Goal: Information Seeking & Learning: Learn about a topic

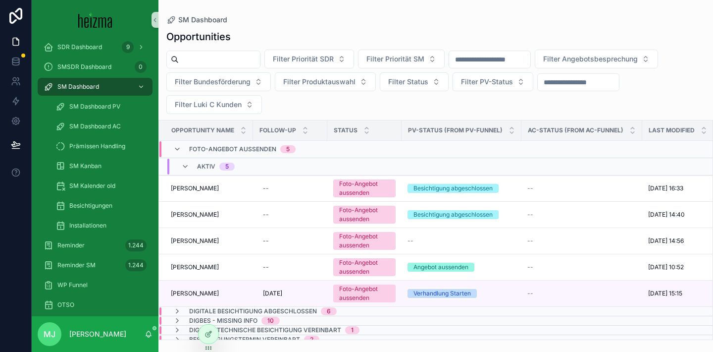
click at [274, 25] on div "Opportunities Filter Priorität SDR Filter Priorität SM Filter Angebotsbesprechu…" at bounding box center [435, 182] width 555 height 316
click at [285, 24] on div "Opportunities Filter Priorität SDR Filter Priorität SM Filter Angebotsbesprechu…" at bounding box center [435, 182] width 555 height 316
click at [284, 29] on div "Opportunities Filter Priorität SDR Filter Priorität SM Filter Angebotsbesprechu…" at bounding box center [435, 182] width 555 height 316
click at [316, 16] on div "SM Dashboard" at bounding box center [435, 20] width 539 height 8
click at [203, 213] on span "[PERSON_NAME]" at bounding box center [195, 214] width 48 height 8
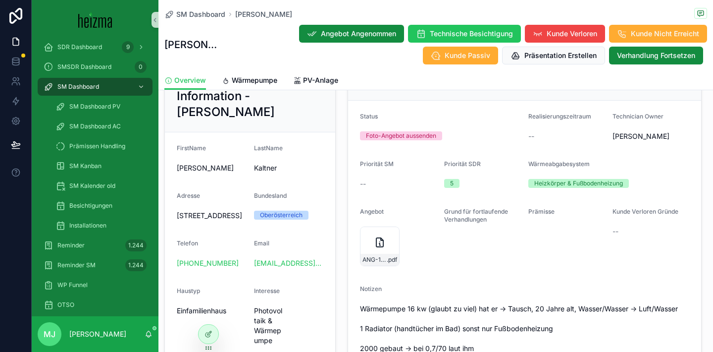
scroll to position [192, 0]
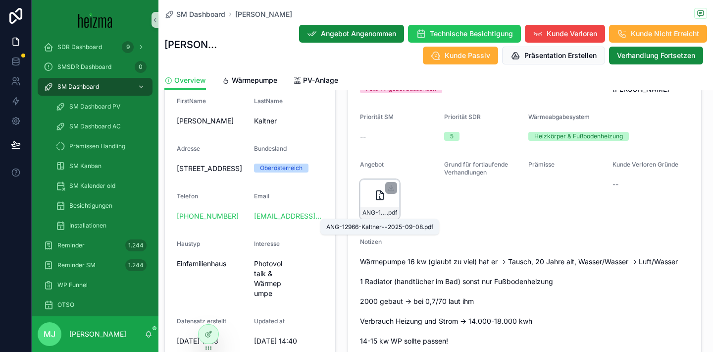
click at [368, 212] on span "ANG-12966-Kaltner--2025-09-08" at bounding box center [374, 212] width 24 height 8
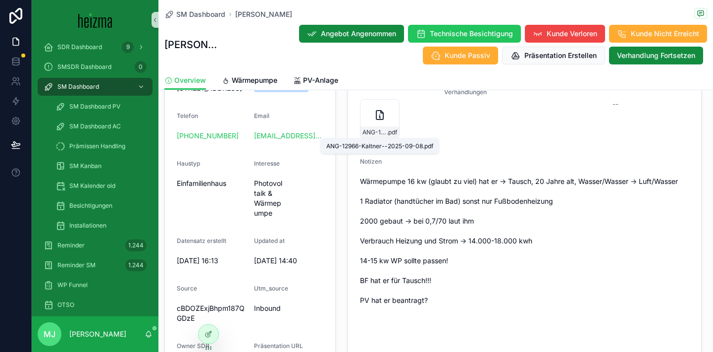
scroll to position [273, 0]
click at [458, 220] on span "Wärmepumpe 16 kw (glaubt zu viel) hat er -> Tausch, 20 Jahre alt, Wasser/Wasser…" at bounding box center [524, 300] width 329 height 248
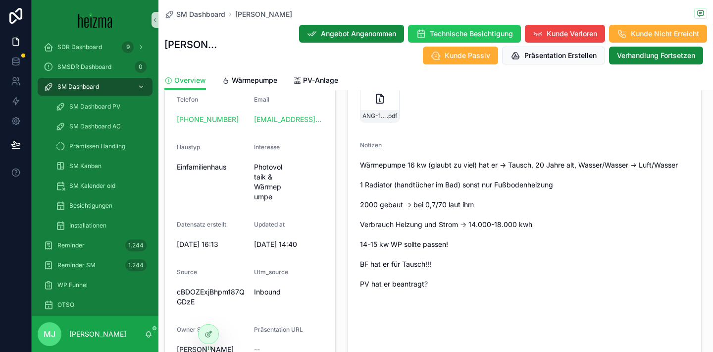
scroll to position [288, 0]
click at [443, 206] on span "Wärmepumpe 16 kw (glaubt zu viel) hat er -> Tausch, 20 Jahre alt, Wasser/Wasser…" at bounding box center [524, 285] width 329 height 248
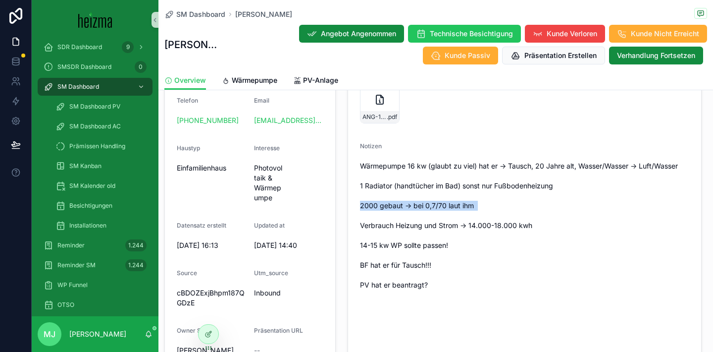
click at [443, 206] on span "Wärmepumpe 16 kw (glaubt zu viel) hat er -> Tausch, 20 Jahre alt, Wasser/Wasser…" at bounding box center [524, 285] width 329 height 248
click at [457, 209] on span "Wärmepumpe 16 kw (glaubt zu viel) hat er -> Tausch, 20 Jahre alt, Wasser/Wasser…" at bounding box center [524, 285] width 329 height 248
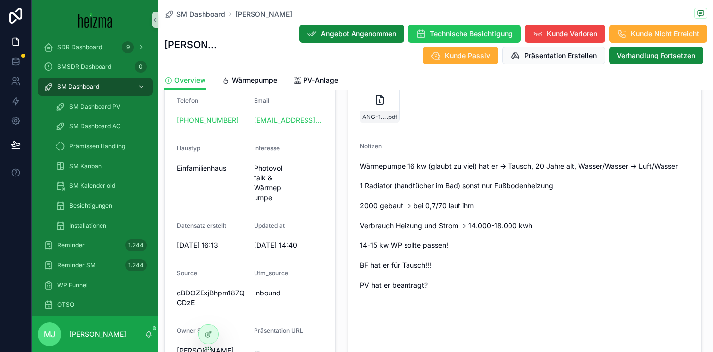
click at [435, 224] on span "Wärmepumpe 16 kw (glaubt zu viel) hat er -> Tausch, 20 Jahre alt, Wasser/Wasser…" at bounding box center [524, 285] width 329 height 248
click at [415, 226] on span "Wärmepumpe 16 kw (glaubt zu viel) hat er -> Tausch, 20 Jahre alt, Wasser/Wasser…" at bounding box center [524, 285] width 329 height 248
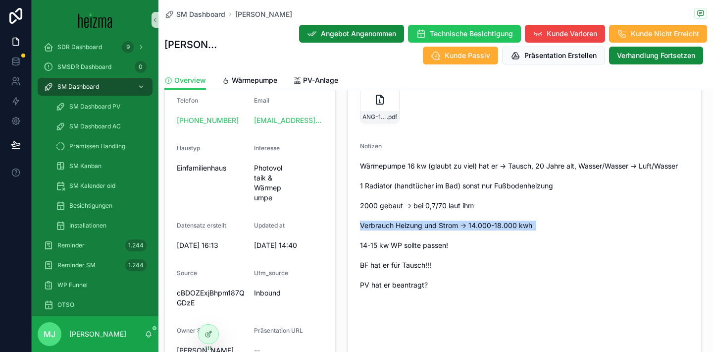
click at [415, 226] on span "Wärmepumpe 16 kw (glaubt zu viel) hat er -> Tausch, 20 Jahre alt, Wasser/Wasser…" at bounding box center [524, 285] width 329 height 248
click at [414, 226] on span "Wärmepumpe 16 kw (glaubt zu viel) hat er -> Tausch, 20 Jahre alt, Wasser/Wasser…" at bounding box center [524, 285] width 329 height 248
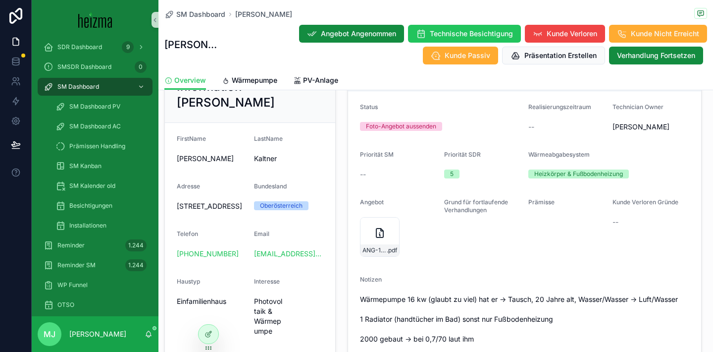
scroll to position [153, 0]
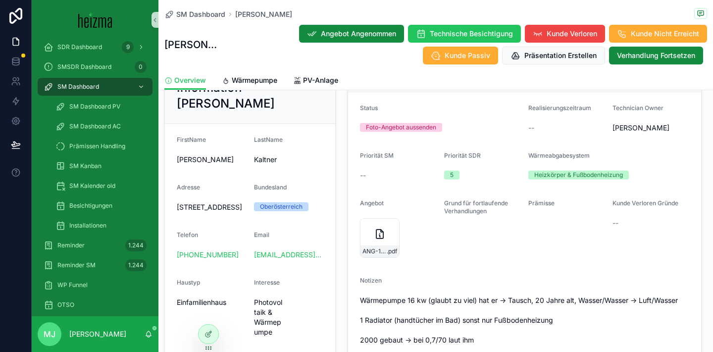
click at [183, 212] on span "[STREET_ADDRESS]" at bounding box center [211, 207] width 69 height 10
click at [348, 178] on form "Status Foto-Angebot aussenden Realisierungszeitraum -- Technician Owner [PERSON…" at bounding box center [524, 355] width 353 height 527
click at [343, 125] on div "Wärmepumpe Status Foto-Angebot aussenden Realisierungszeitraum -- Technician Ow…" at bounding box center [525, 336] width 366 height 576
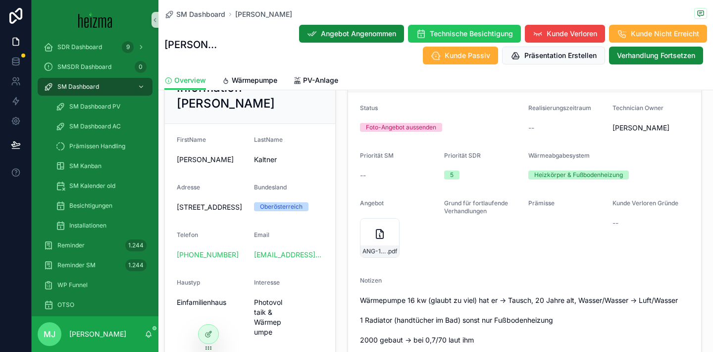
click at [344, 248] on div "Wärmepumpe Status Foto-Angebot aussenden Realisierungszeitraum -- Technician Ow…" at bounding box center [525, 336] width 366 height 576
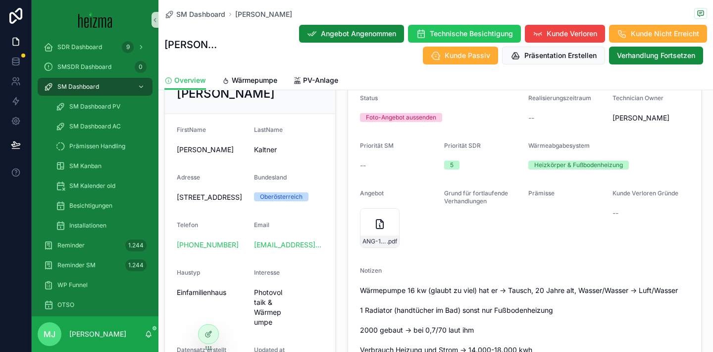
scroll to position [155, 0]
